Goal: Task Accomplishment & Management: Manage account settings

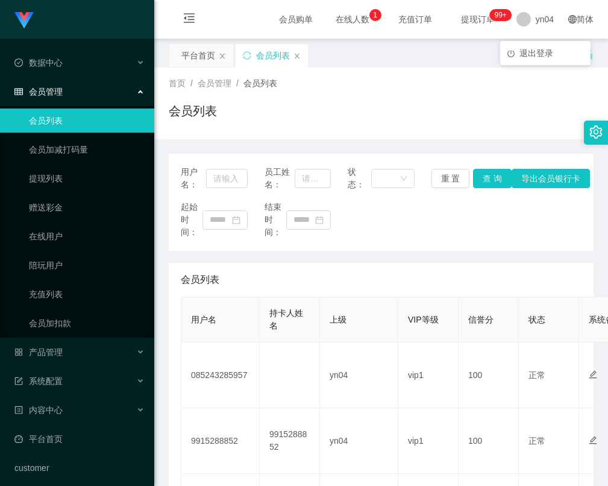
click at [520, 15] on span at bounding box center [523, 19] width 14 height 14
click at [531, 57] on span "退出登录" at bounding box center [536, 53] width 34 height 10
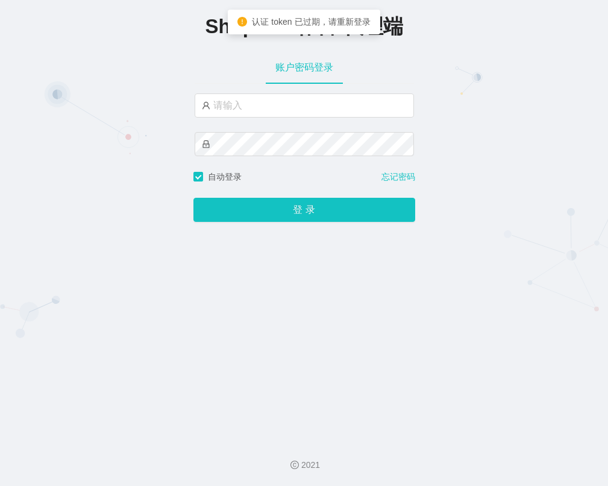
click at [278, 118] on div at bounding box center [304, 105] width 219 height 24
click at [283, 105] on input "text" at bounding box center [304, 105] width 219 height 24
type input "xjp804"
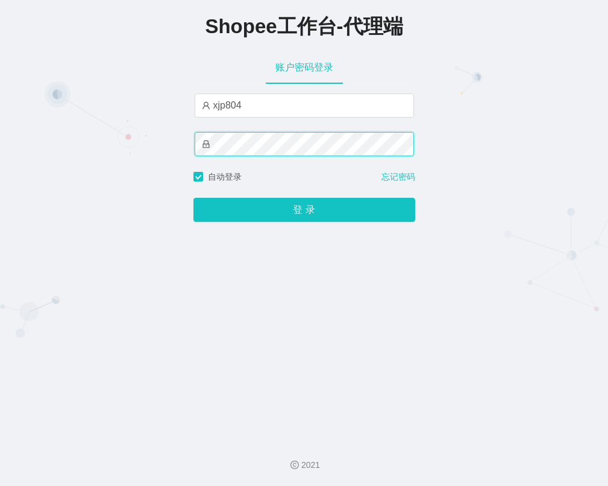
click at [193, 198] on button "登 录" at bounding box center [304, 210] width 222 height 24
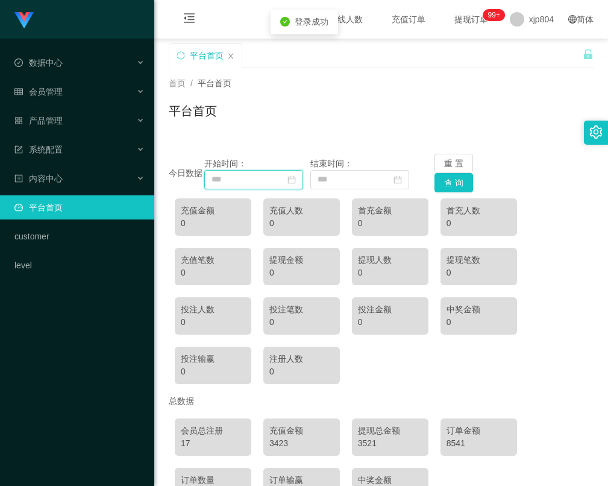
click at [303, 176] on input at bounding box center [253, 179] width 99 height 19
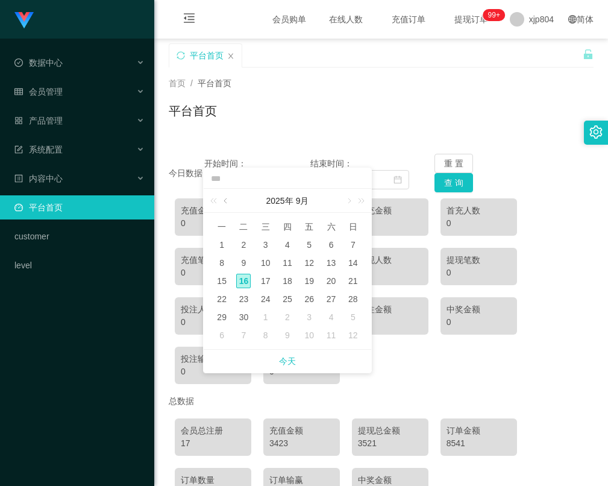
click at [228, 201] on link at bounding box center [226, 201] width 11 height 24
click at [306, 245] on div "1" at bounding box center [309, 244] width 14 height 14
type input "**********"
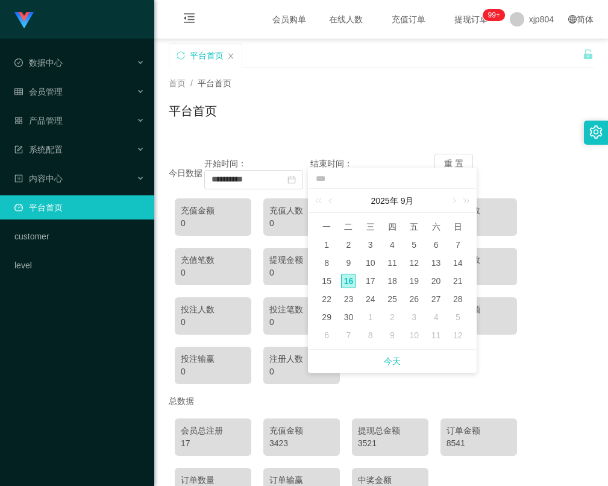
drag, startPoint x: 538, startPoint y: 125, endPoint x: 530, endPoint y: 130, distance: 9.2
click at [538, 125] on div "平台首页" at bounding box center [381, 116] width 425 height 28
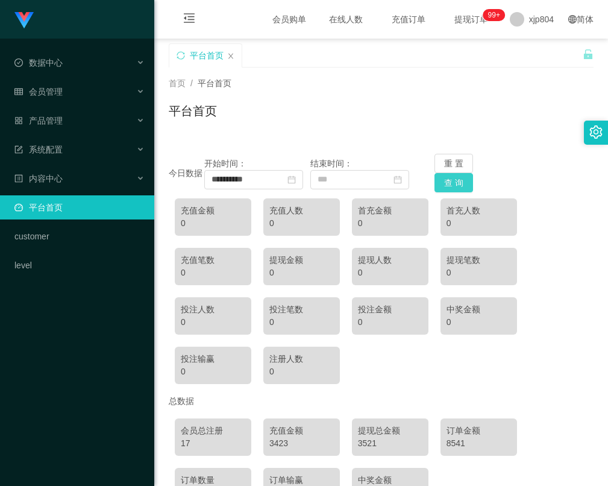
click at [455, 175] on button "查 询" at bounding box center [453, 182] width 39 height 19
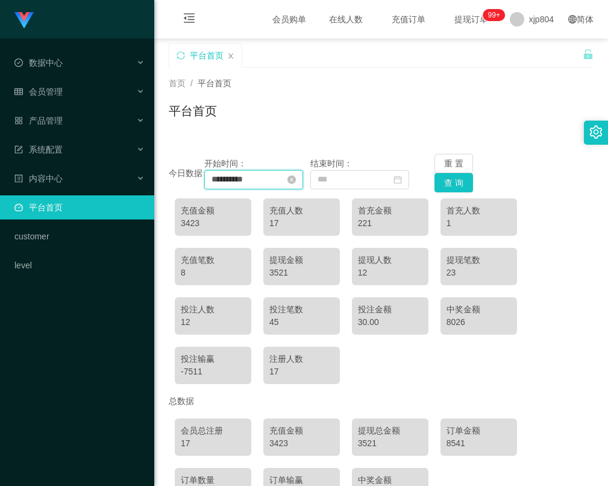
click at [290, 180] on input "**********" at bounding box center [253, 179] width 99 height 19
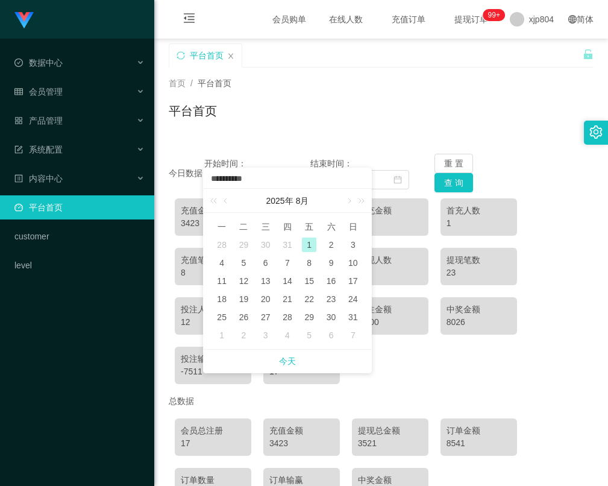
click at [313, 121] on div "平台首页" at bounding box center [381, 116] width 425 height 28
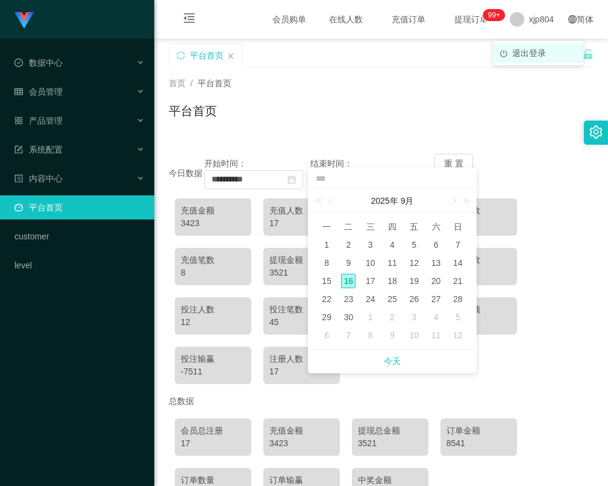
click at [526, 48] on span "退出登录" at bounding box center [529, 53] width 34 height 10
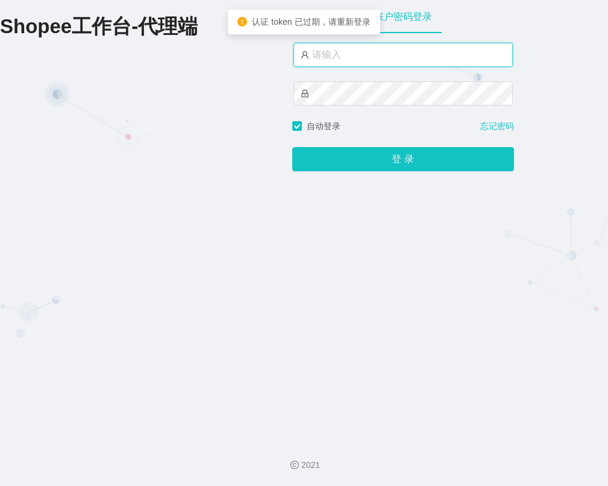
click at [363, 57] on input "text" at bounding box center [402, 55] width 219 height 24
type input "yn04"
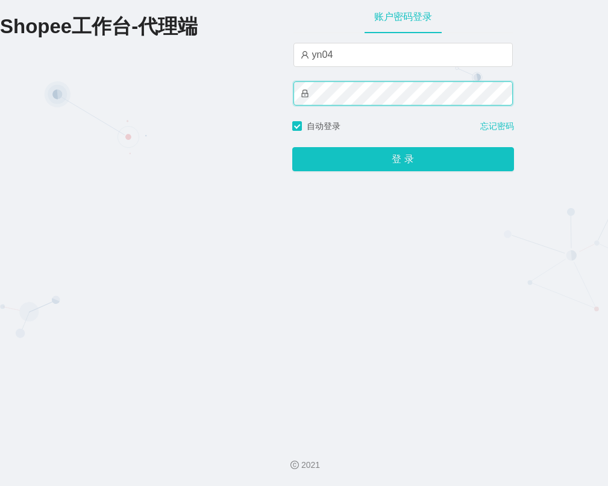
click at [292, 147] on button "登 录" at bounding box center [403, 159] width 222 height 24
